Goal: Navigation & Orientation: Find specific page/section

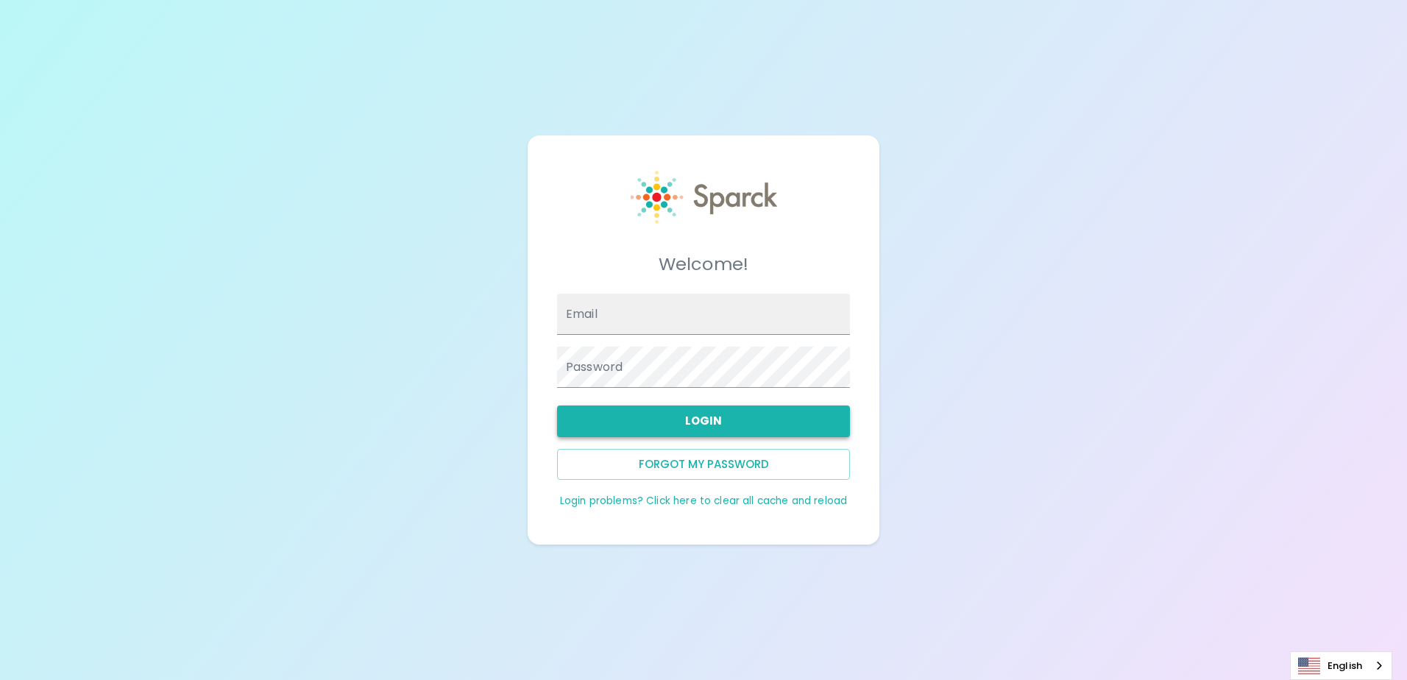
type input "[EMAIL_ADDRESS][DOMAIN_NAME]"
click at [696, 418] on button "Login" at bounding box center [703, 421] width 293 height 31
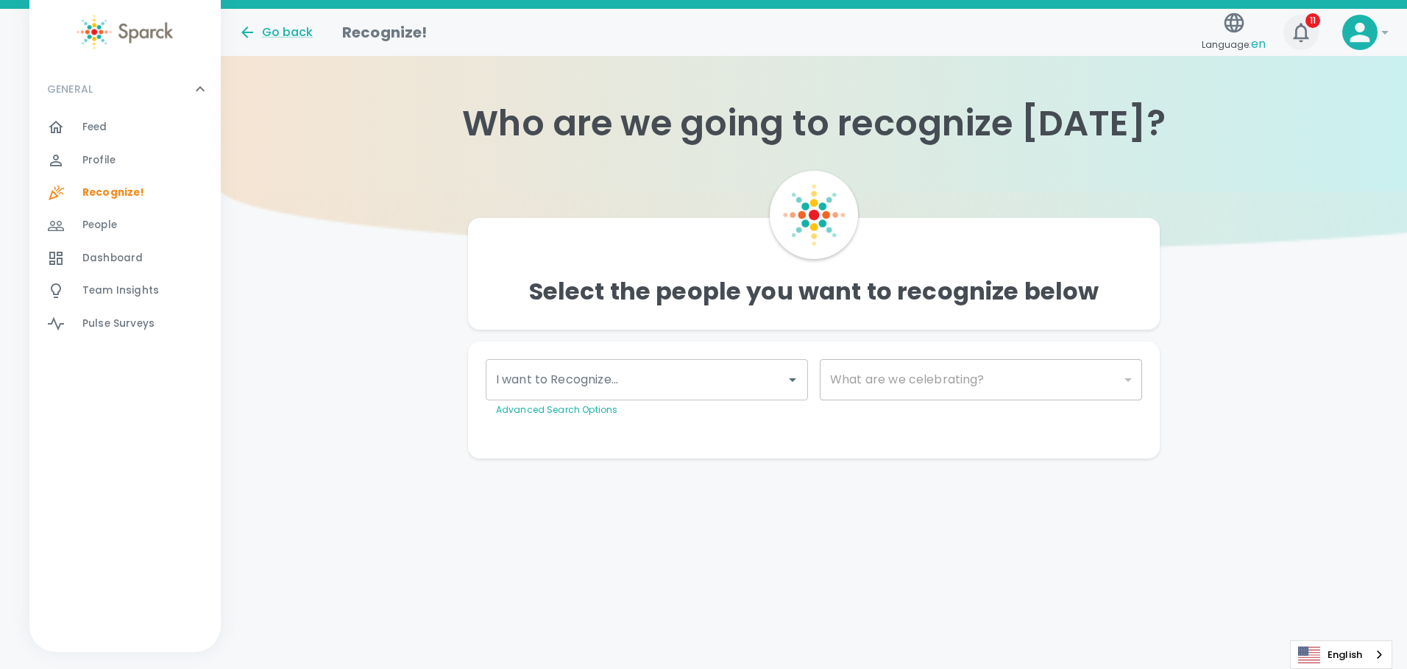
click at [1306, 30] on icon "button" at bounding box center [1300, 32] width 15 height 19
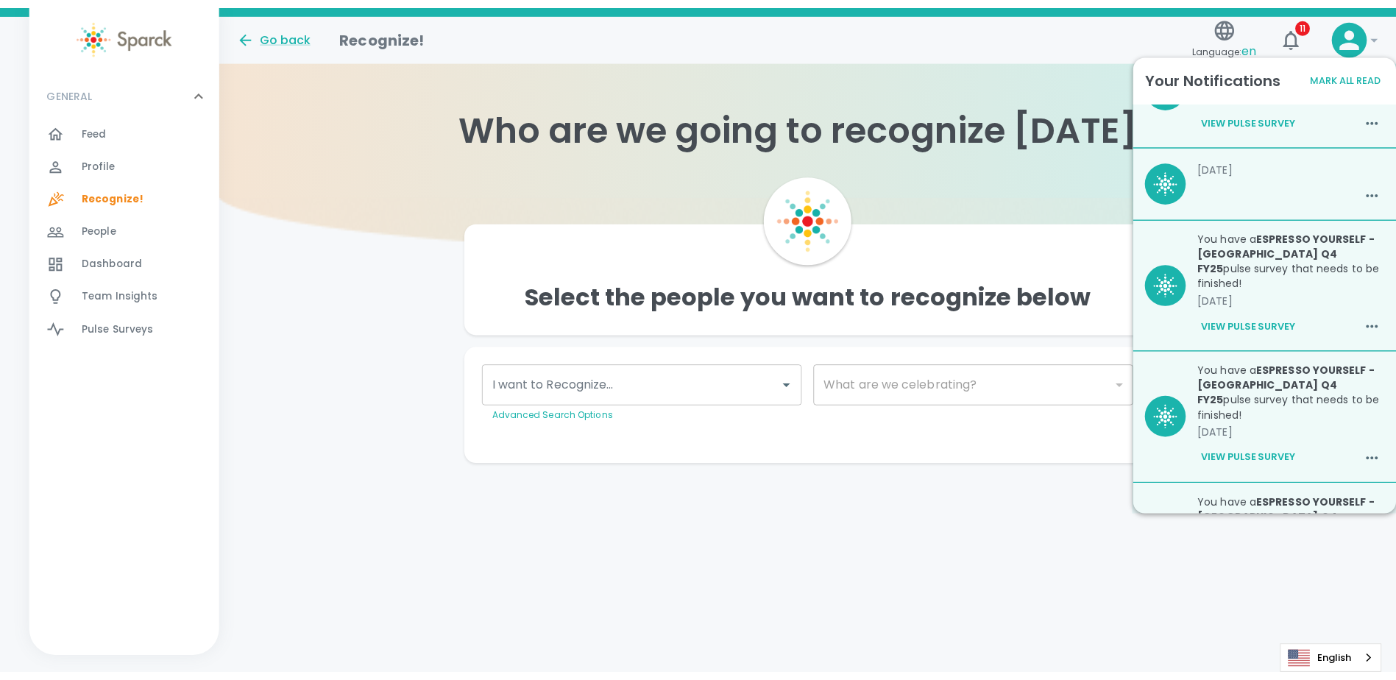
scroll to position [802, 0]
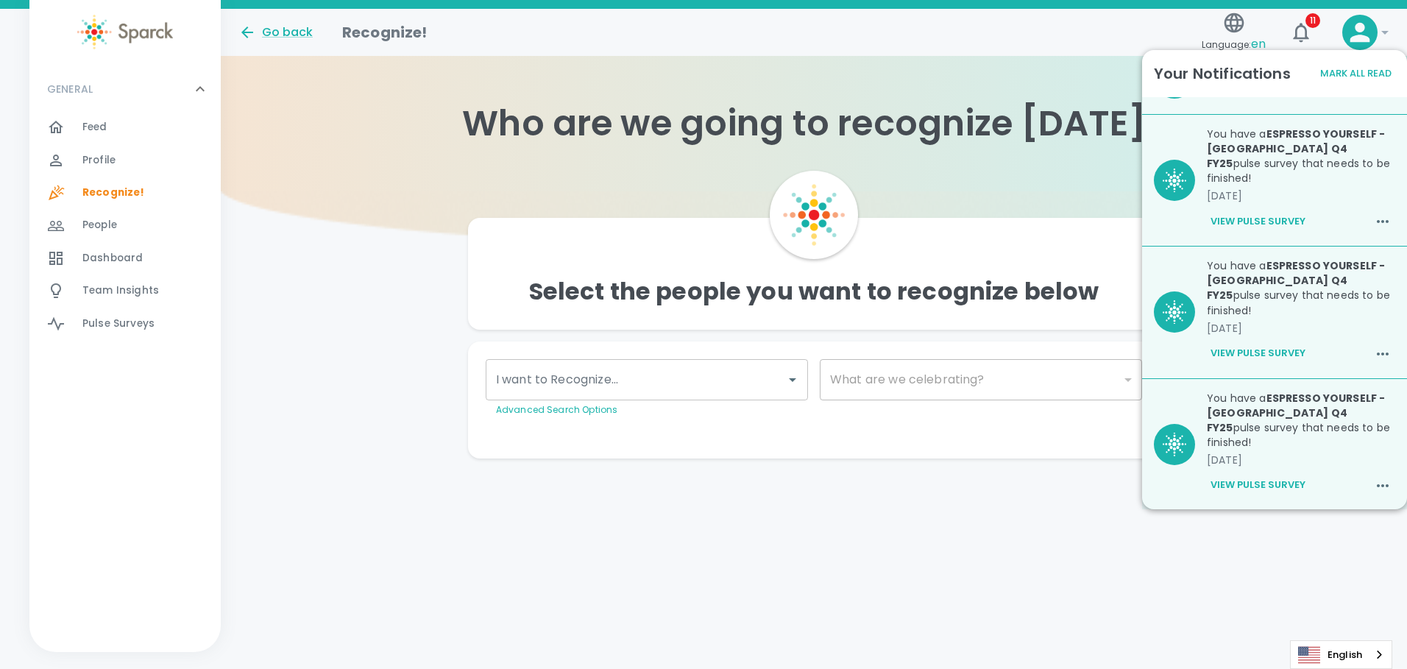
click at [542, 481] on div "Go back Recognize! Language: en 11 ! GENERAL 0 Feed 0 Profile 0 Recognize! 0 Pe…" at bounding box center [703, 263] width 1407 height 509
click at [99, 217] on span "People 0" at bounding box center [99, 225] width 35 height 21
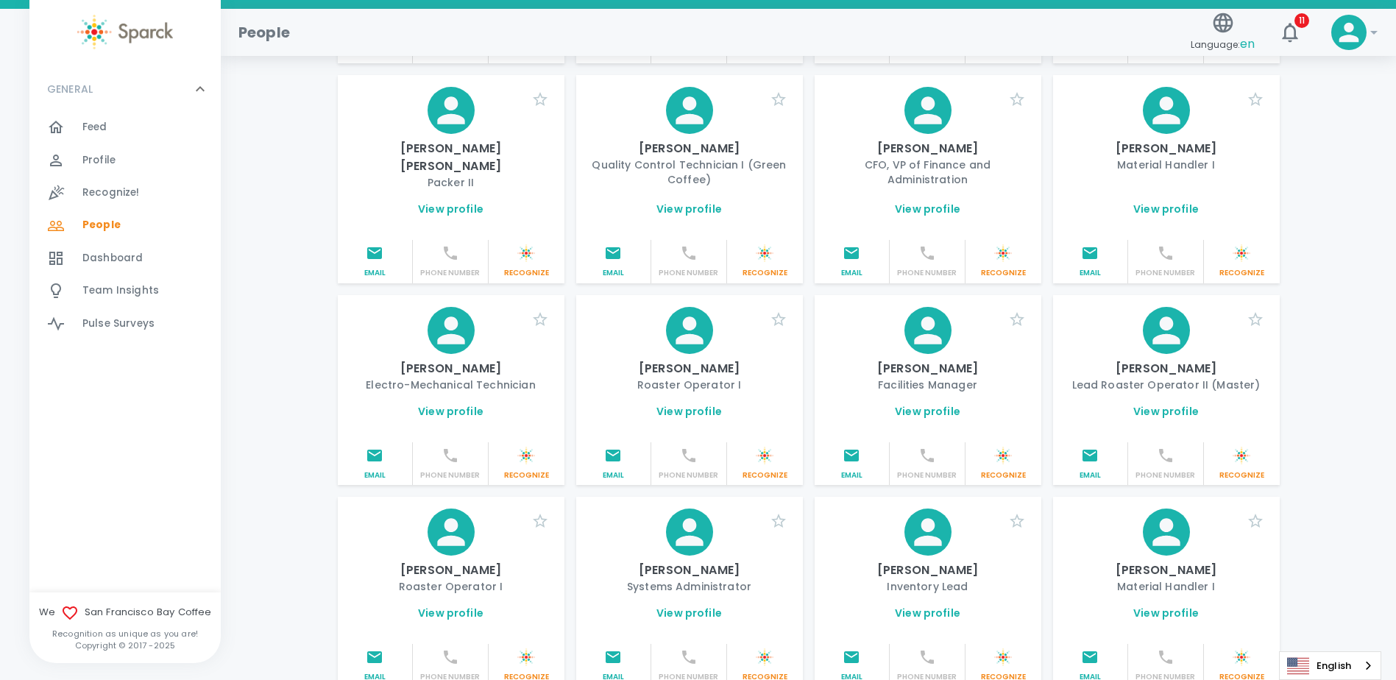
scroll to position [368, 0]
click at [458, 411] on link "View profile" at bounding box center [451, 410] width 66 height 15
